Goal: Navigation & Orientation: Find specific page/section

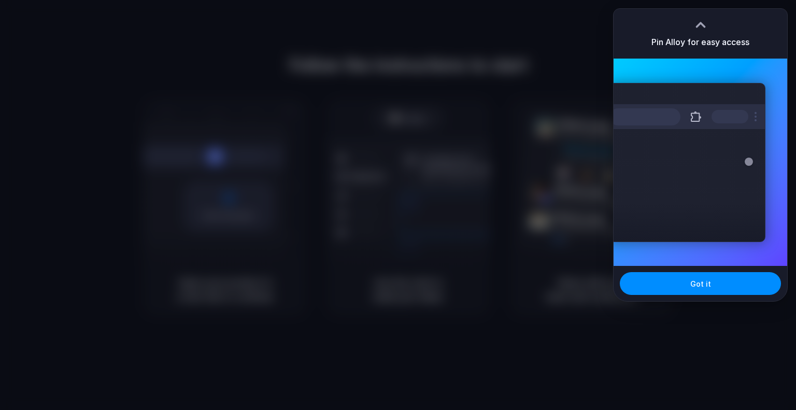
click at [693, 141] on div "Extensions Alloy · AI Prototyping for..." at bounding box center [687, 162] width 157 height 159
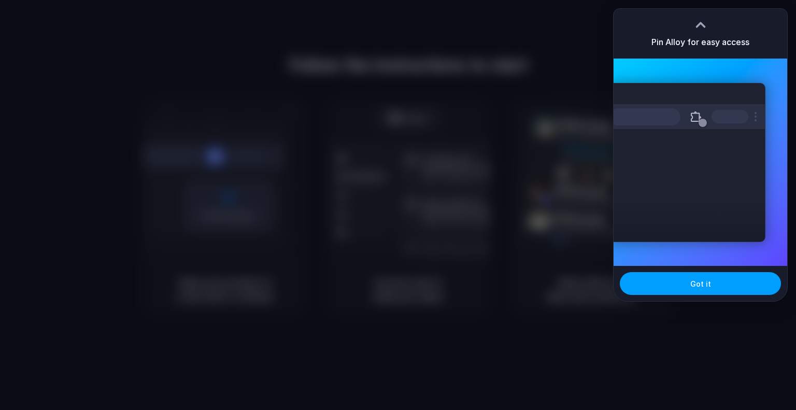
click at [713, 275] on button "Got it" at bounding box center [700, 283] width 161 height 23
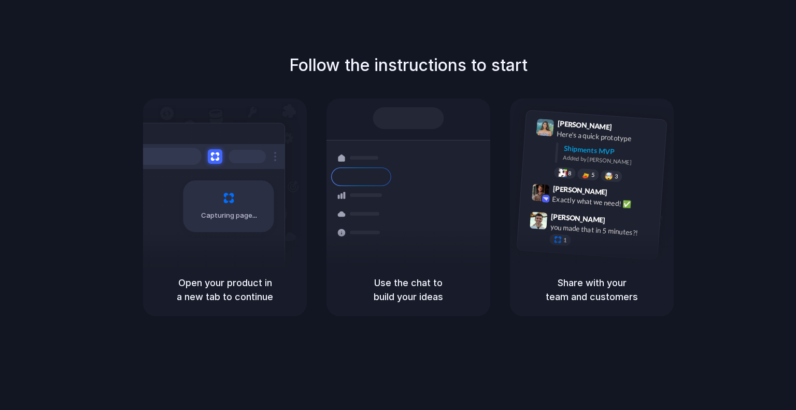
click at [398, 205] on div at bounding box center [398, 205] width 0 height 0
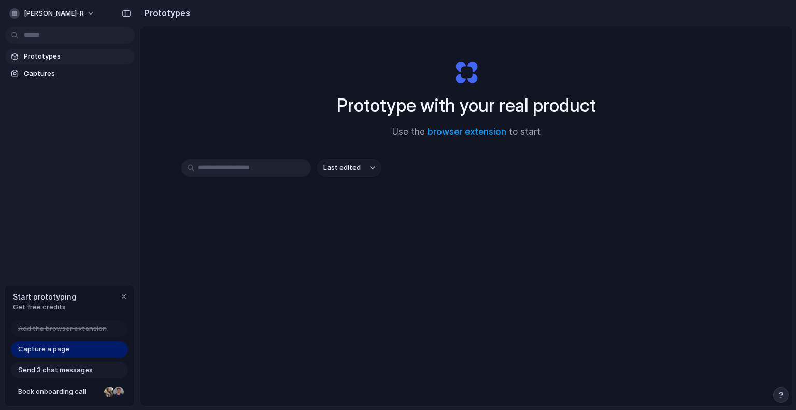
drag, startPoint x: 75, startPoint y: 362, endPoint x: 79, endPoint y: 368, distance: 7.5
click at [75, 363] on div "Send 3 chat messages" at bounding box center [69, 370] width 117 height 17
click at [79, 368] on span "Send 3 chat messages" at bounding box center [55, 370] width 75 height 10
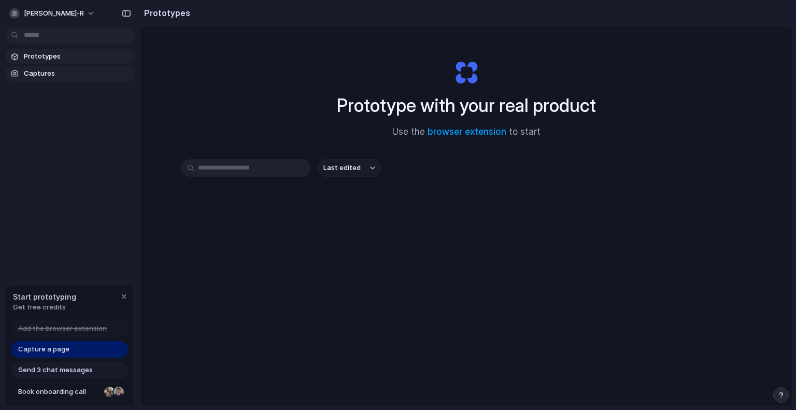
click at [49, 68] on span "Captures" at bounding box center [77, 73] width 107 height 10
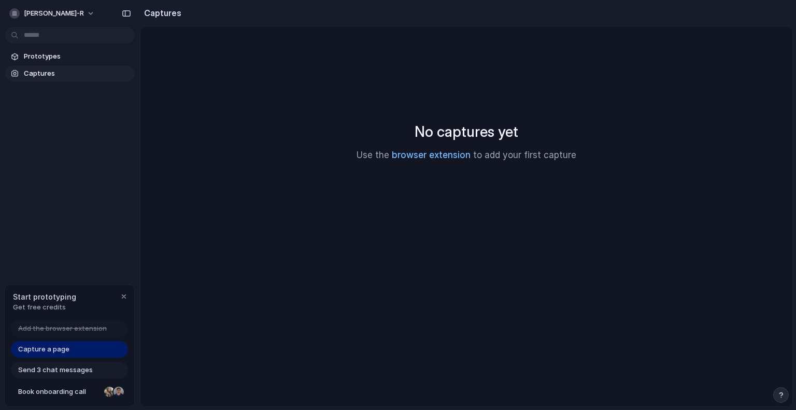
click at [440, 157] on link "browser extension" at bounding box center [431, 155] width 79 height 10
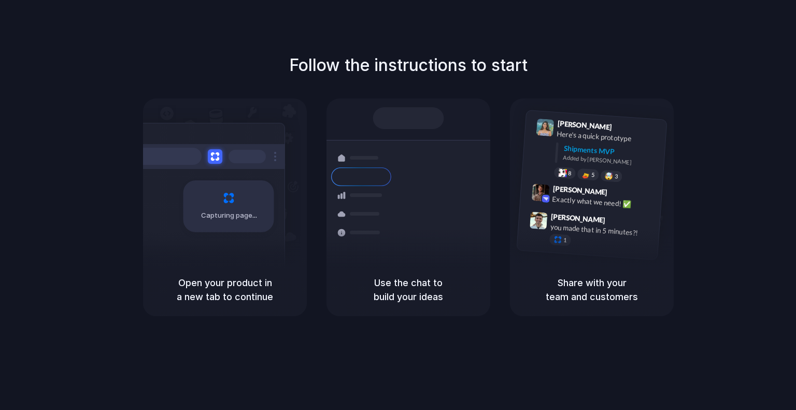
click at [398, 205] on div at bounding box center [398, 205] width 0 height 0
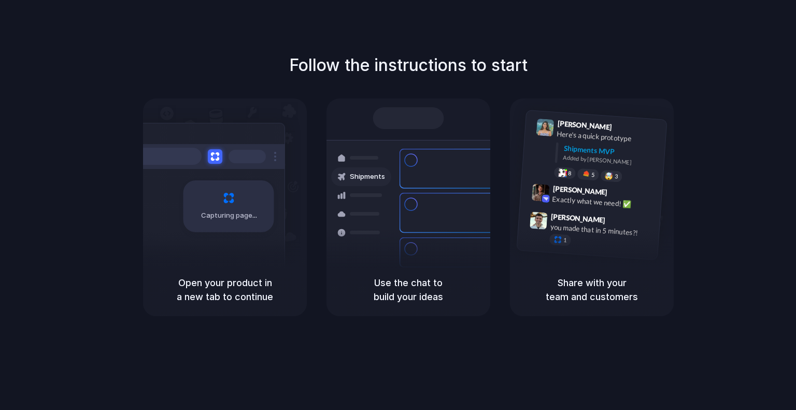
click at [398, 205] on div at bounding box center [398, 205] width 0 height 0
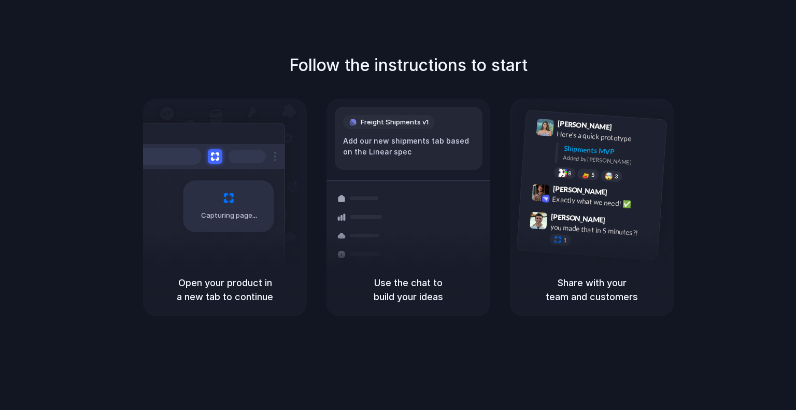
click at [398, 205] on div at bounding box center [398, 205] width 0 height 0
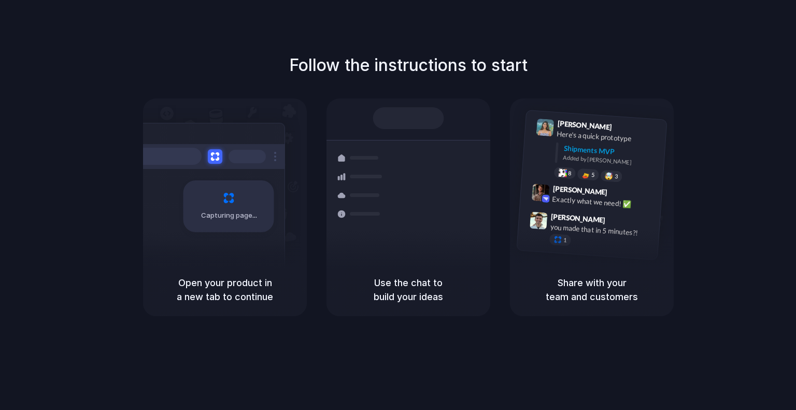
click at [398, 205] on div at bounding box center [398, 205] width 0 height 0
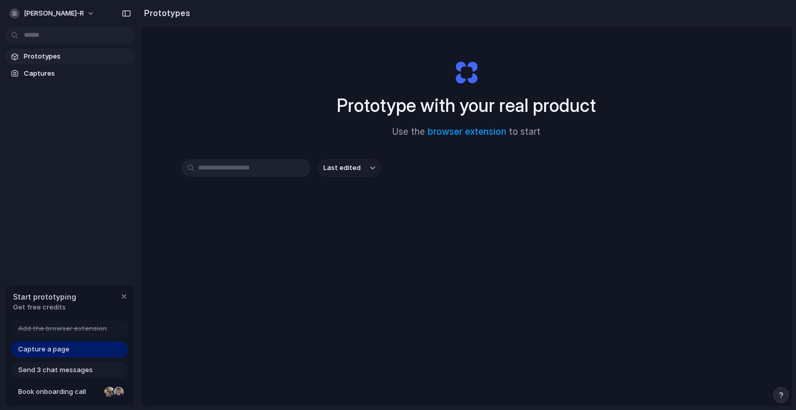
click at [91, 344] on div "Capture a page" at bounding box center [69, 349] width 117 height 17
click at [32, 72] on span "Captures" at bounding box center [77, 73] width 107 height 10
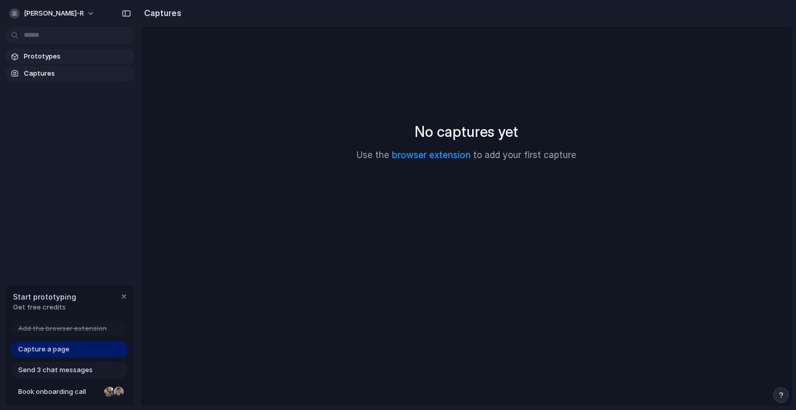
click at [68, 57] on span "Prototypes" at bounding box center [77, 56] width 107 height 10
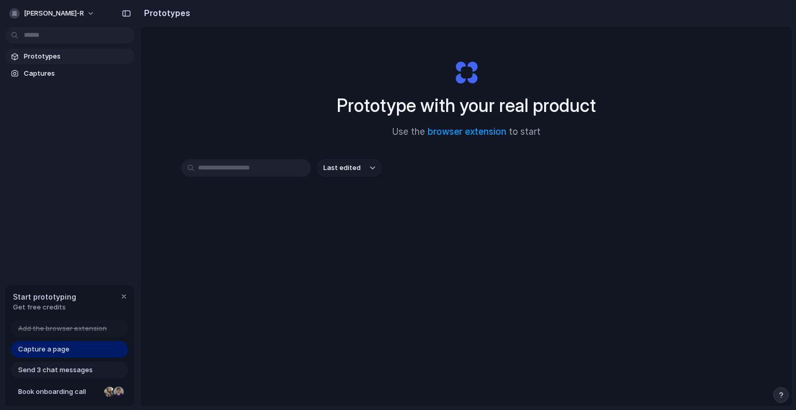
click at [337, 171] on span "Last edited" at bounding box center [342, 168] width 37 height 10
click at [330, 208] on span "Last created" at bounding box center [342, 208] width 43 height 10
click at [269, 169] on input "text" at bounding box center [246, 168] width 130 height 18
type input "*****"
click at [129, 12] on div "button" at bounding box center [126, 13] width 9 height 7
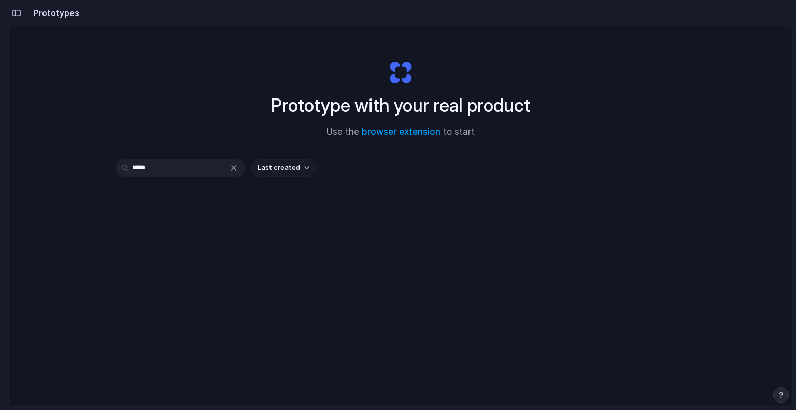
click at [13, 13] on div "button" at bounding box center [16, 12] width 9 height 7
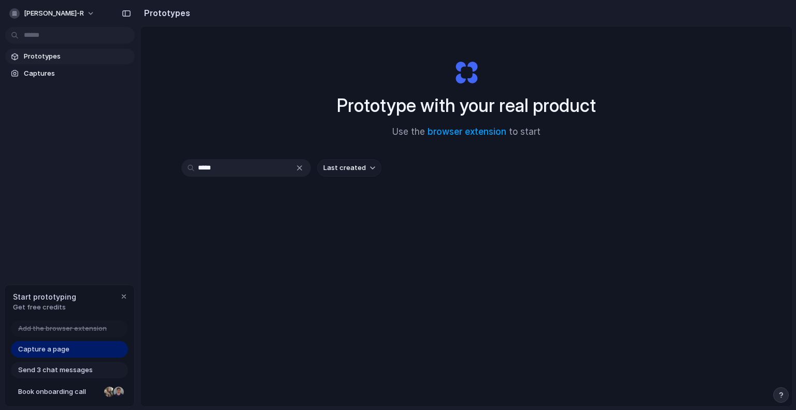
click at [71, 346] on div "Capture a page" at bounding box center [69, 349] width 117 height 17
click at [44, 81] on div "Prototypes Captures" at bounding box center [70, 108] width 140 height 217
click at [19, 9] on div "button" at bounding box center [14, 13] width 10 height 10
click at [48, 162] on div "Settings Invite members Change theme Sign out" at bounding box center [398, 205] width 796 height 410
click at [168, 12] on h2 "Prototypes" at bounding box center [165, 13] width 50 height 12
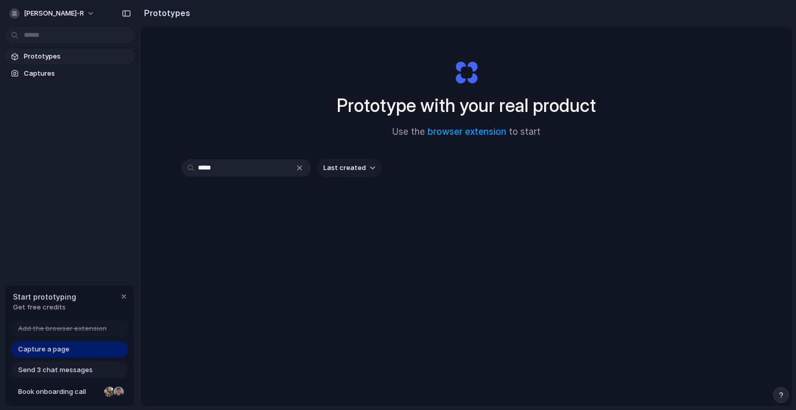
click at [56, 371] on span "Send 3 chat messages" at bounding box center [55, 370] width 75 height 10
